Goal: Information Seeking & Learning: Learn about a topic

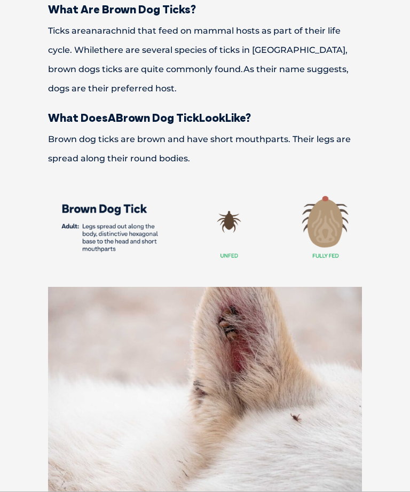
scroll to position [664, 0]
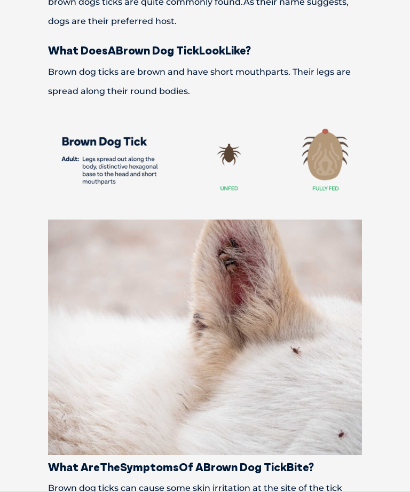
click at [234, 291] on img at bounding box center [205, 338] width 314 height 236
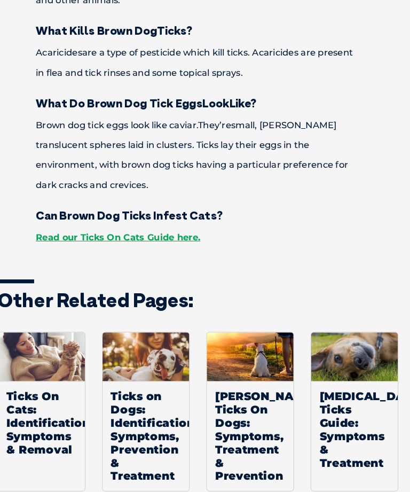
scroll to position [3544, 0]
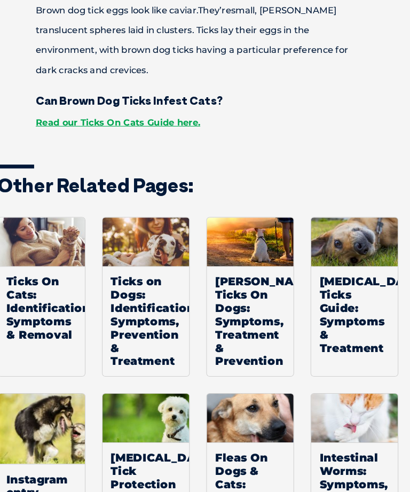
click at [138, 275] on span "Ticks on Dogs: Identification, Symptoms, Prevention & Treatment" at bounding box center [155, 311] width 84 height 106
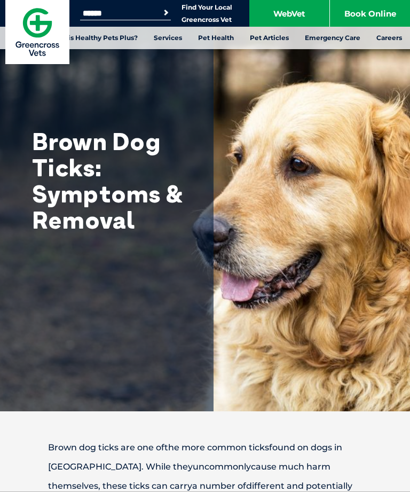
scroll to position [3561, 0]
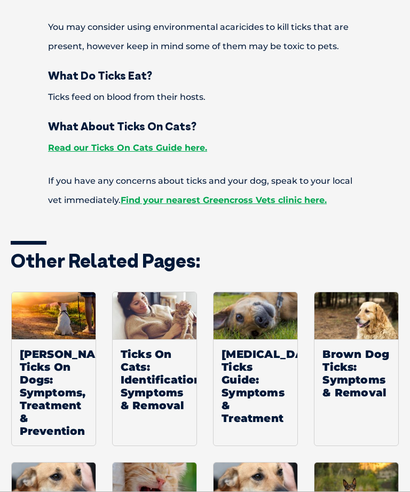
scroll to position [6074, 0]
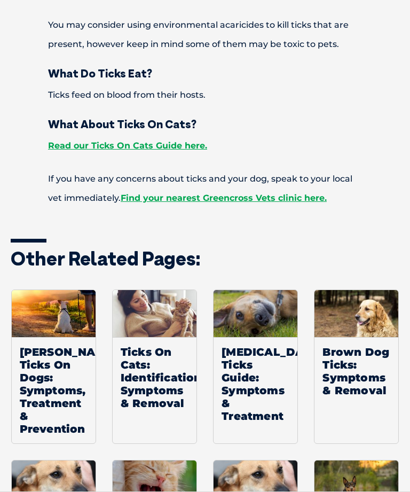
click at [18, 461] on img at bounding box center [54, 484] width 84 height 47
